Goal: Transaction & Acquisition: Obtain resource

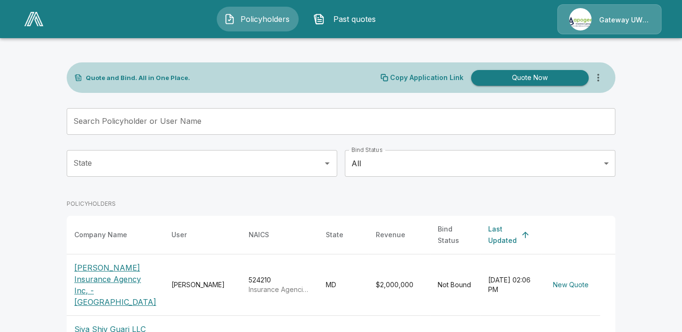
click at [90, 264] on p "[PERSON_NAME] Insurance Agency Inc, - [GEOGRAPHIC_DATA]" at bounding box center [115, 285] width 82 height 46
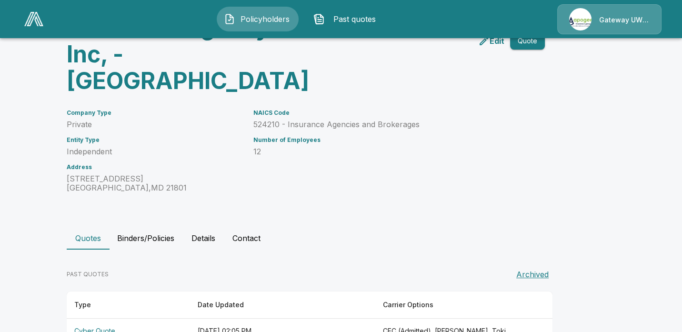
scroll to position [95, 0]
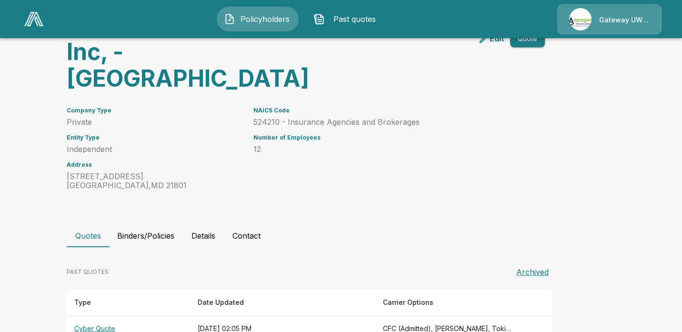
click at [103, 316] on th "Cyber Quote" at bounding box center [128, 328] width 123 height 25
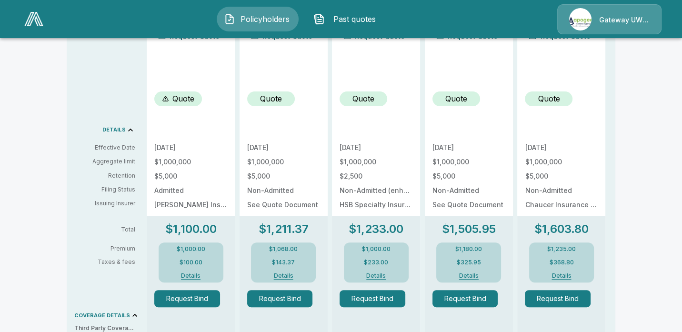
scroll to position [355, 0]
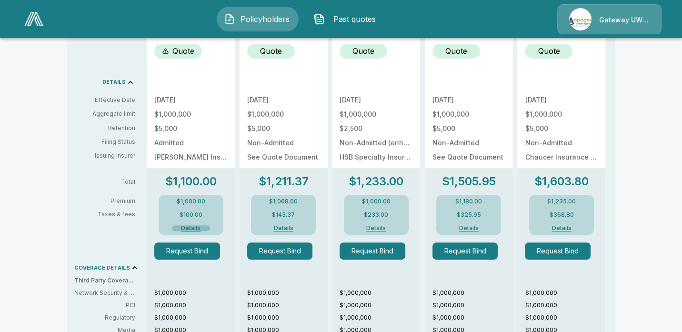
click at [193, 228] on button "Details" at bounding box center [191, 228] width 38 height 6
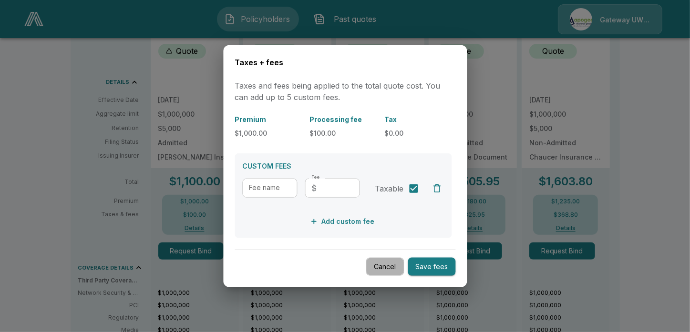
click at [386, 267] on button "Cancel" at bounding box center [385, 266] width 38 height 19
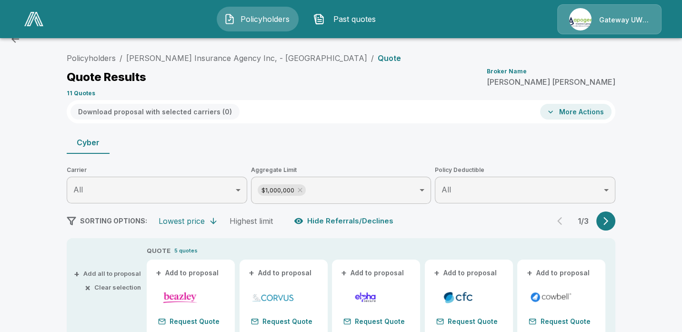
scroll to position [21, 0]
click at [584, 113] on button "More Actions" at bounding box center [575, 112] width 71 height 16
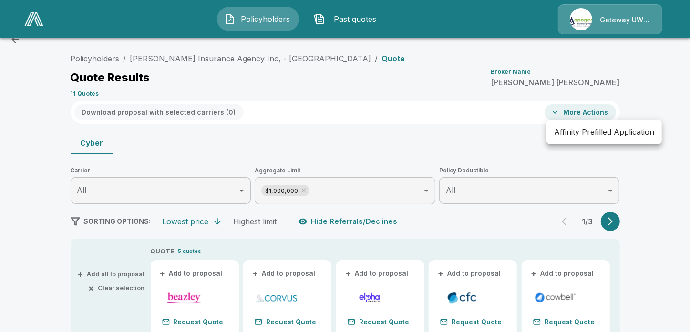
click at [394, 122] on div at bounding box center [345, 166] width 690 height 332
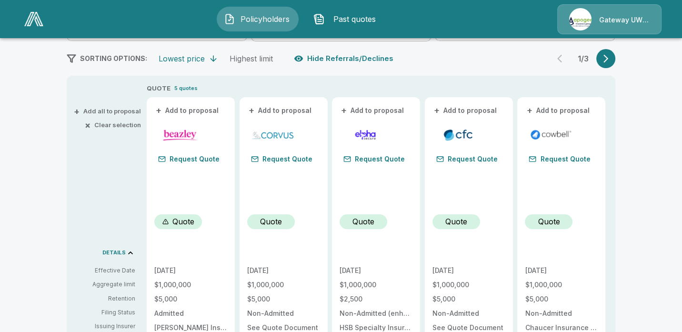
scroll to position [212, 0]
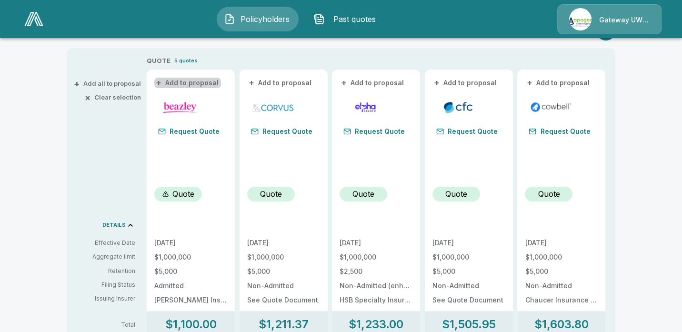
click at [192, 83] on button "+ Add to proposal" at bounding box center [187, 83] width 67 height 10
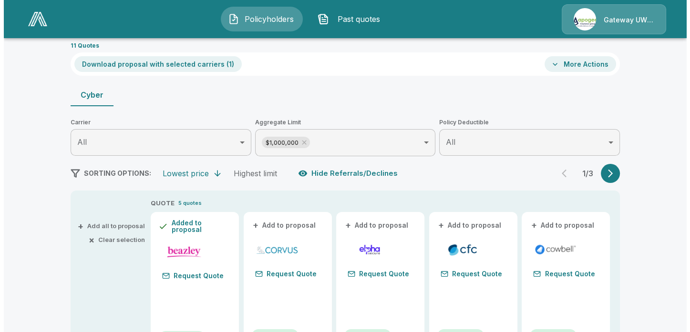
scroll to position [69, 0]
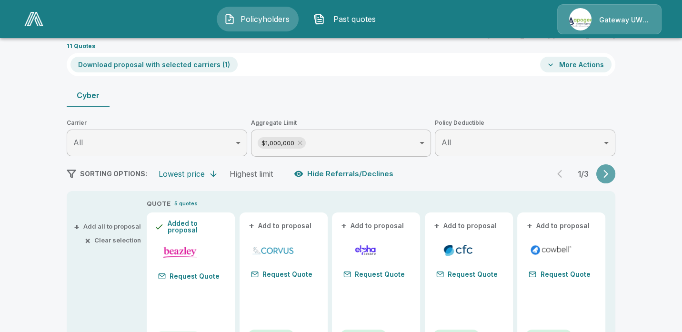
click at [605, 173] on icon "button" at bounding box center [606, 174] width 10 height 10
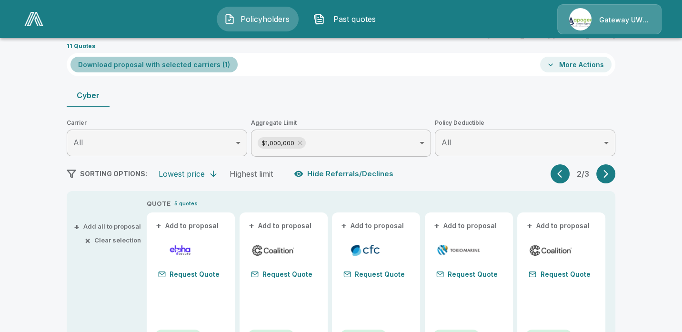
click at [171, 61] on button "Download proposal with selected carriers ( 1 )" at bounding box center [154, 65] width 167 height 16
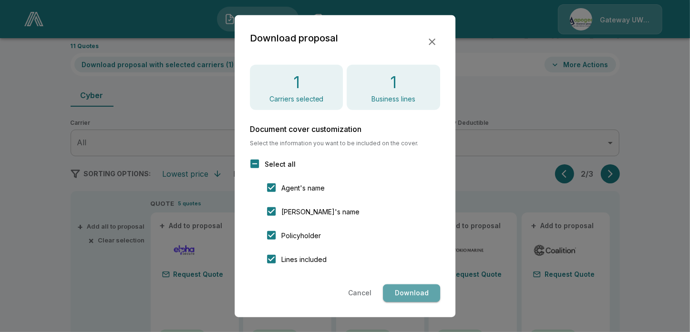
drag, startPoint x: 406, startPoint y: 289, endPoint x: 418, endPoint y: 284, distance: 13.3
click at [406, 288] on button "Download" at bounding box center [411, 294] width 57 height 18
